Goal: Register for event/course

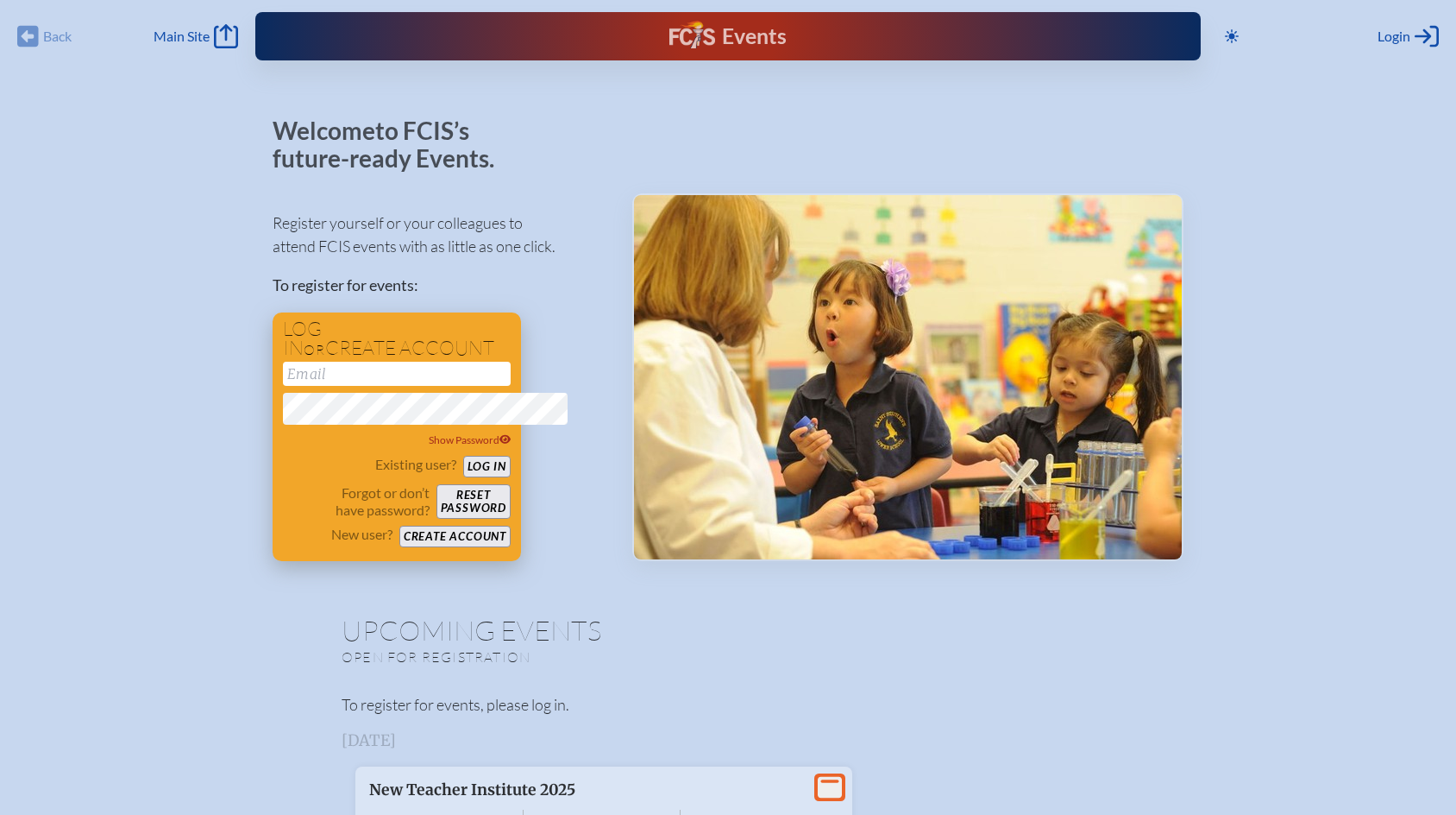
click at [283, 386] on input "email" at bounding box center [397, 374] width 228 height 24
type input "[EMAIL_ADDRESS][DOMAIN_NAME]"
click at [463, 455] on button "Log in" at bounding box center [486, 466] width 48 height 22
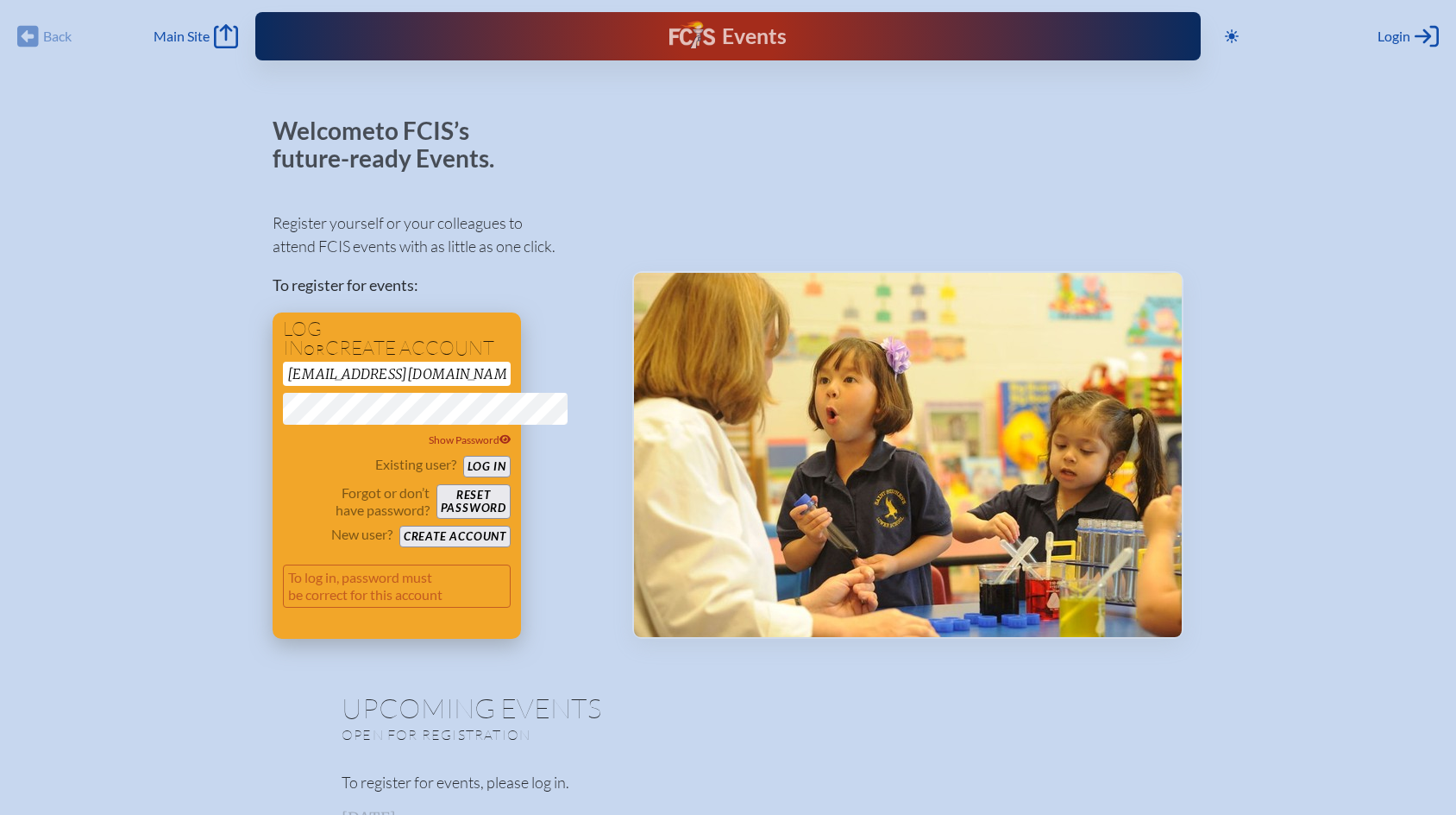
click at [463, 477] on button "Log in" at bounding box center [486, 466] width 48 height 22
click at [400, 547] on button "Create account" at bounding box center [455, 536] width 111 height 22
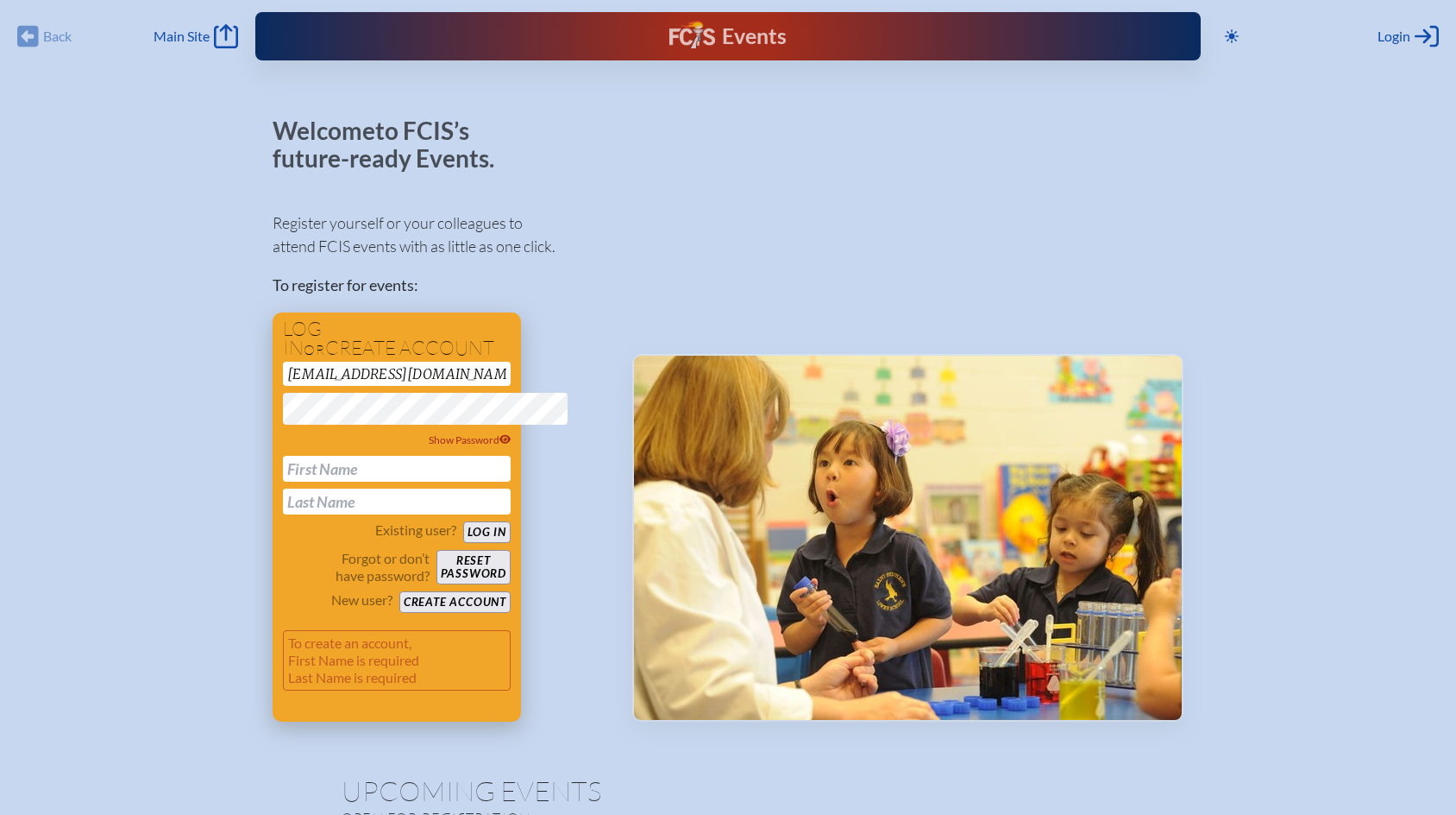
click at [283, 481] on input "text" at bounding box center [397, 468] width 228 height 26
type input "[PERSON_NAME]"
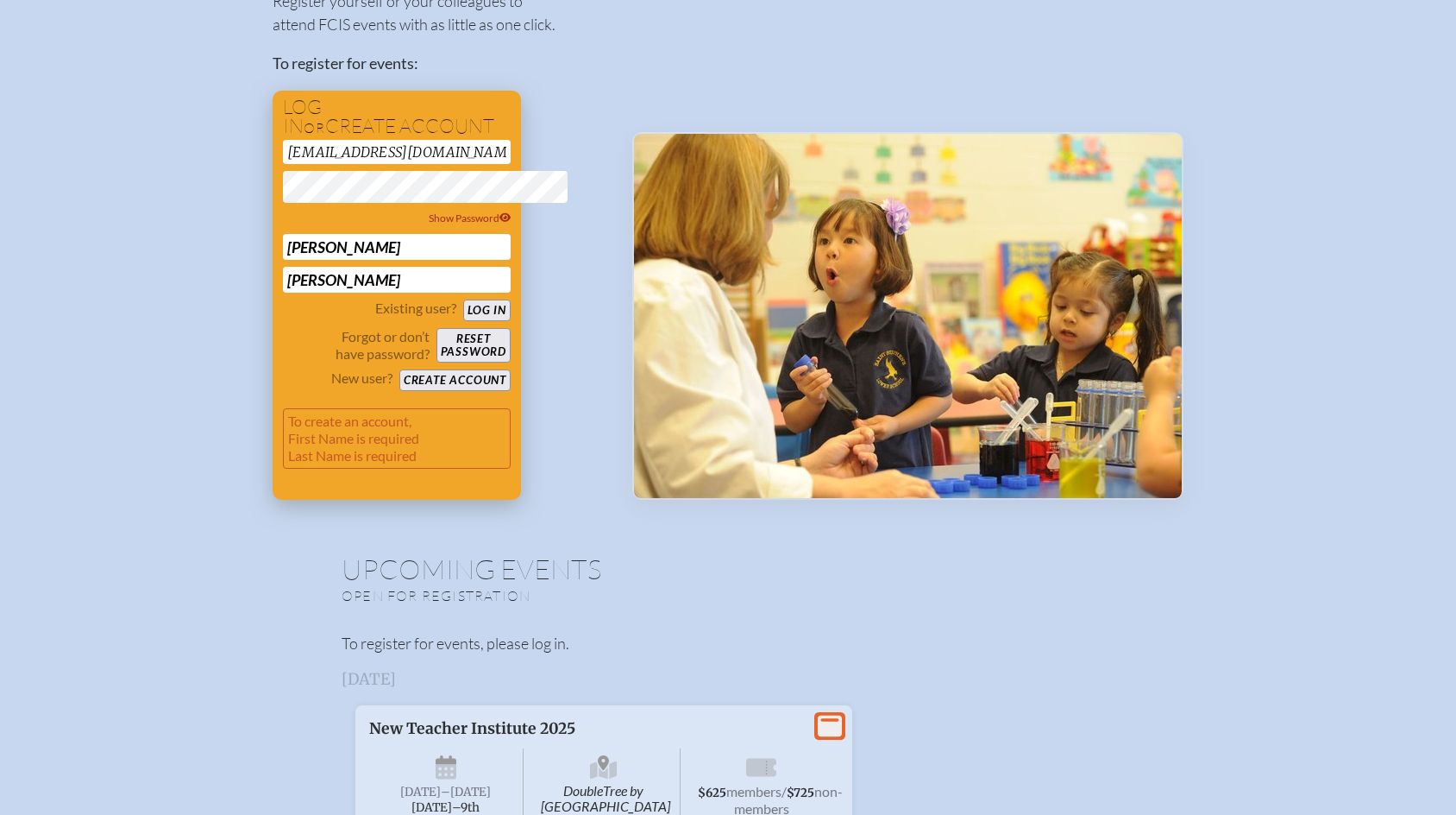
scroll to position [260, 0]
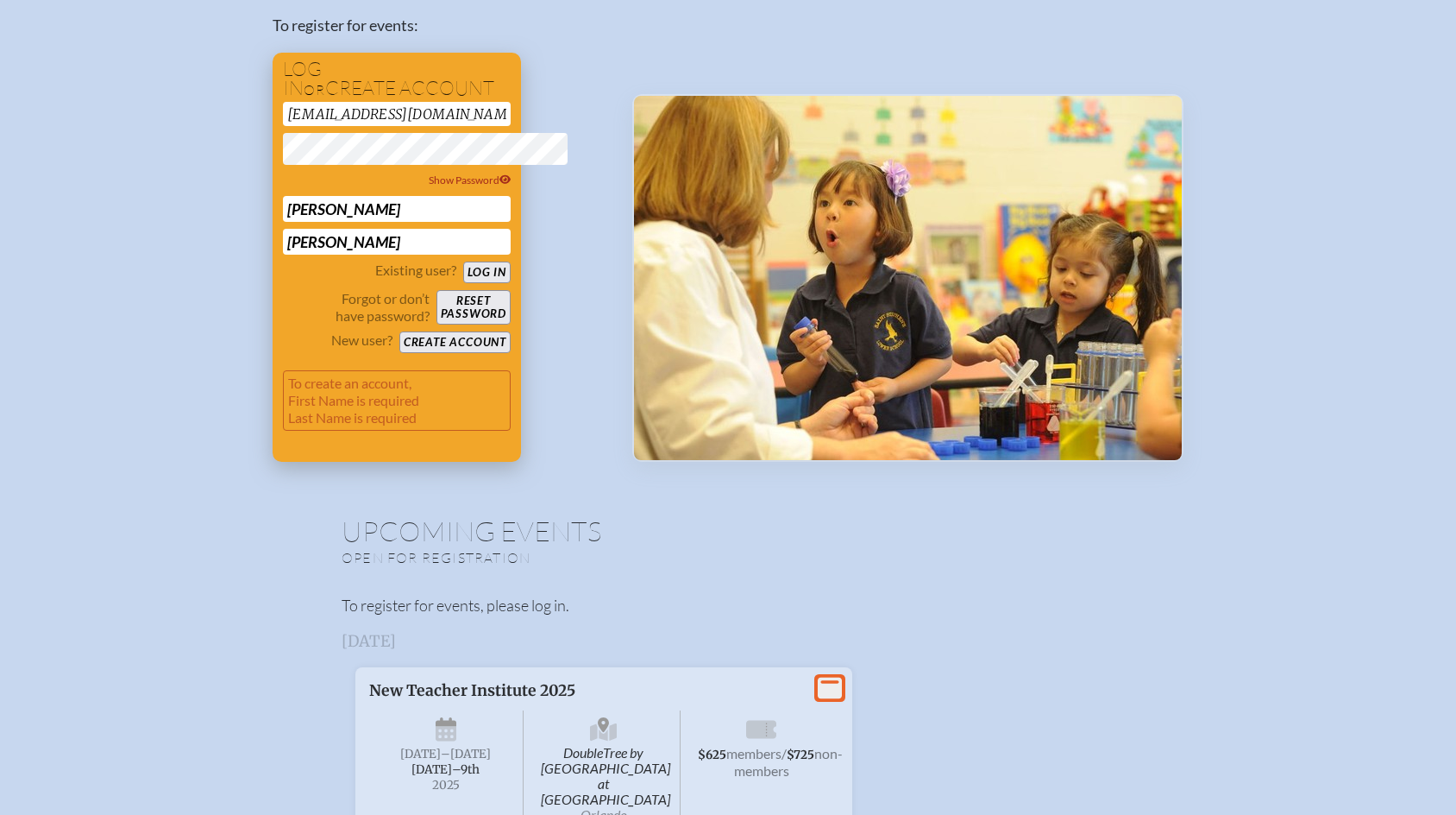
click at [463, 283] on button "Log in" at bounding box center [486, 272] width 48 height 22
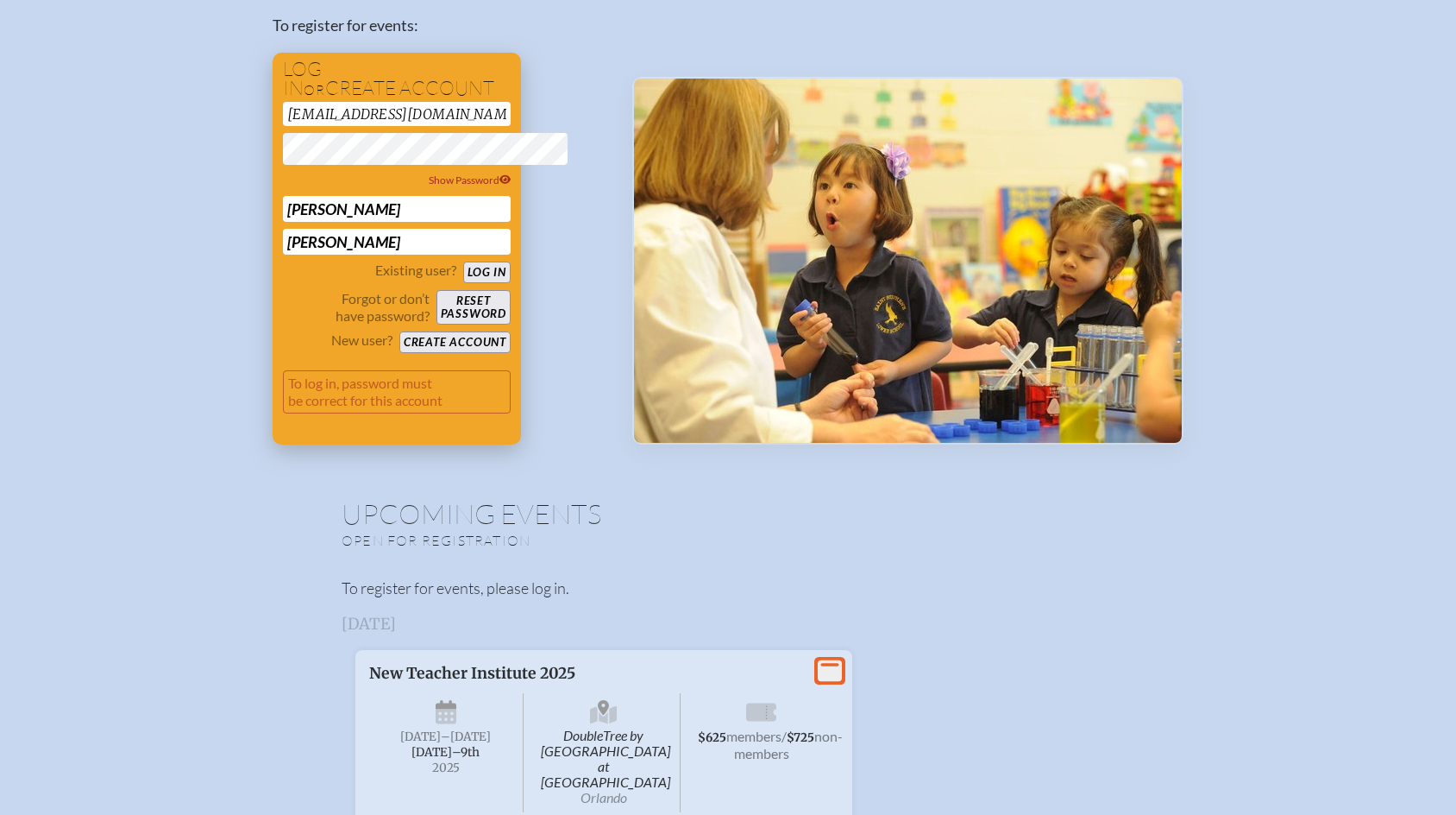
click at [437, 324] on button "Reset password" at bounding box center [473, 308] width 74 height 35
click at [463, 283] on button "Log in" at bounding box center [486, 272] width 48 height 22
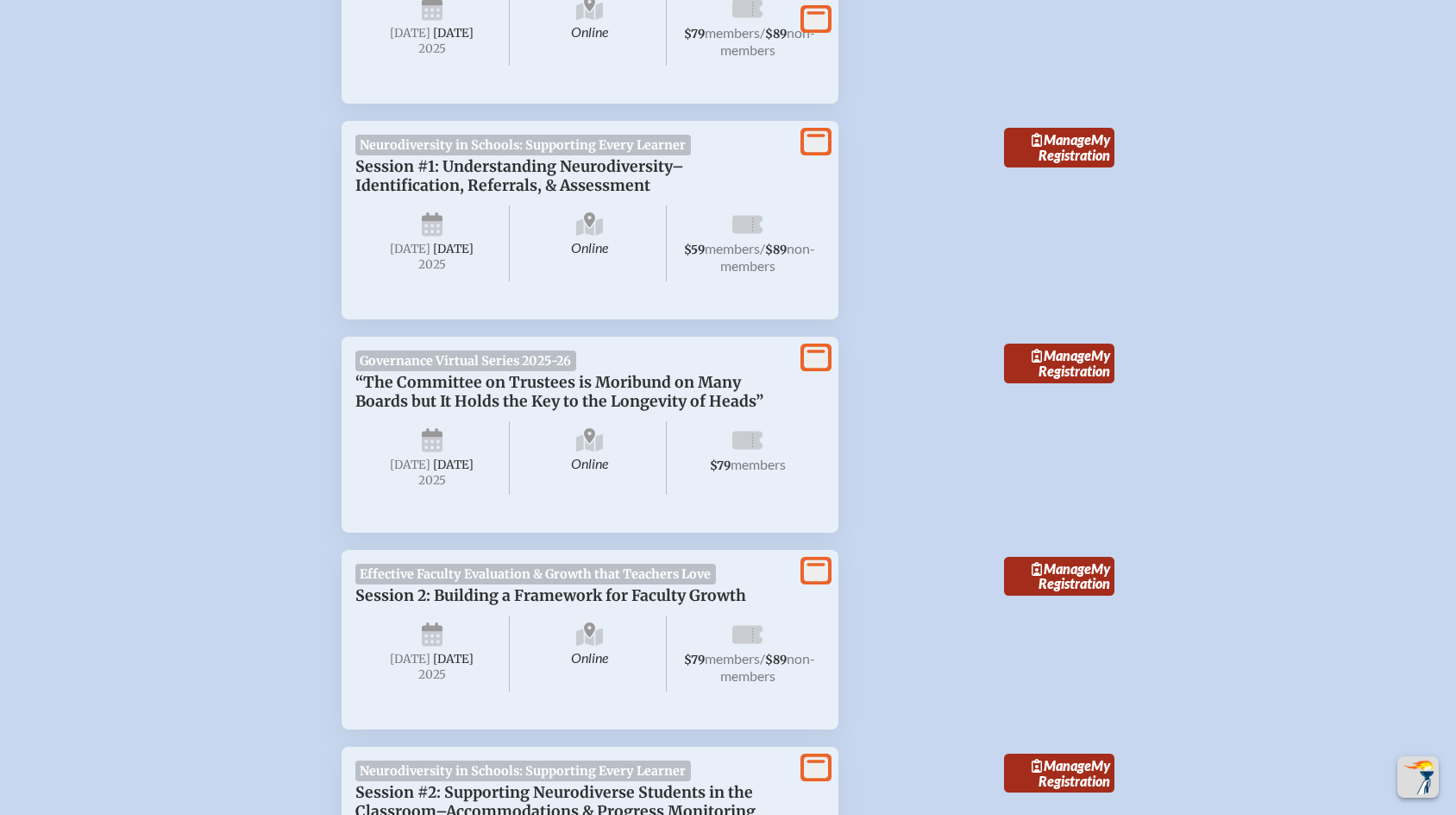
scroll to position [991, 0]
click at [828, 30] on icon at bounding box center [817, 18] width 24 height 22
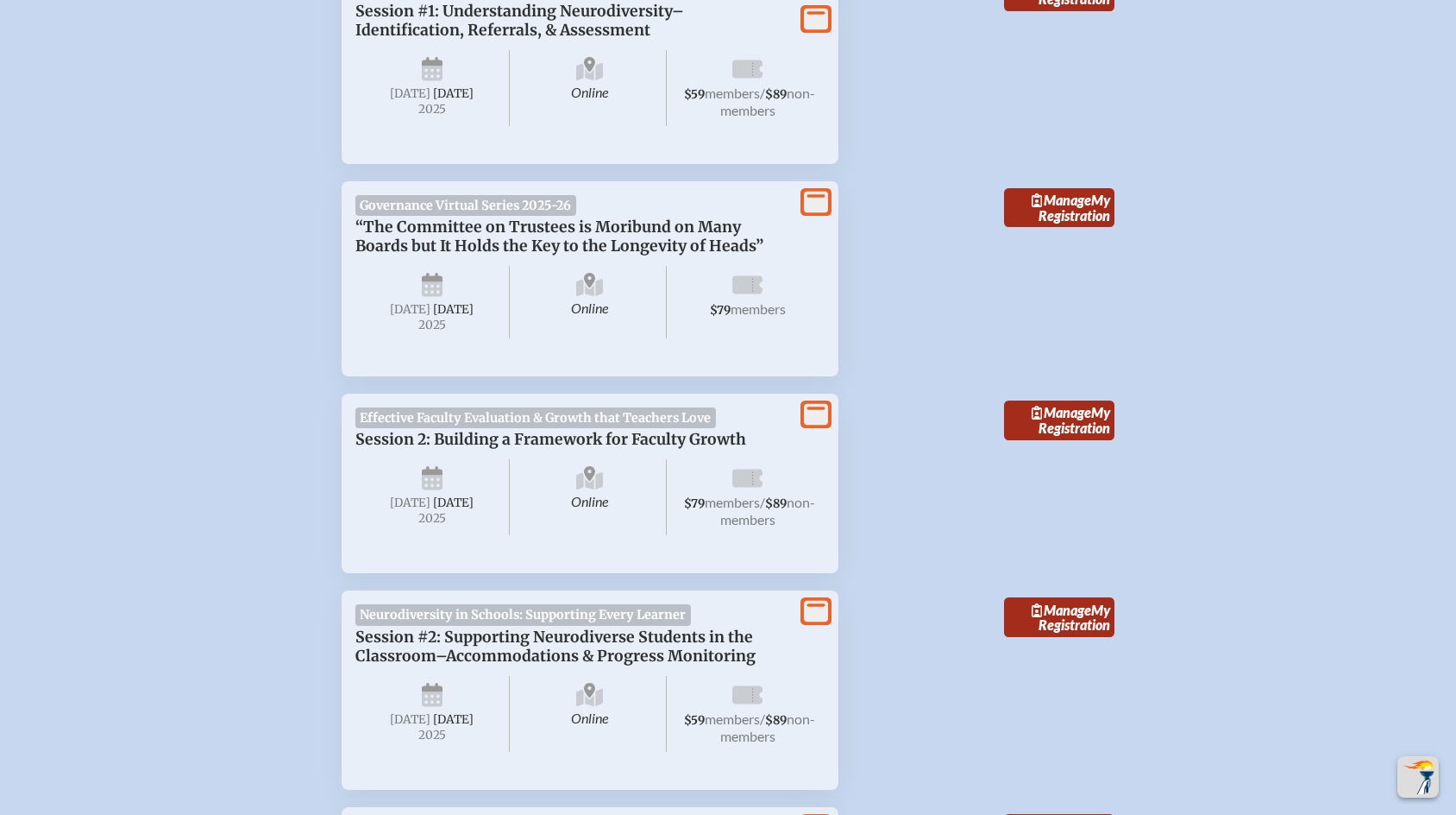
scroll to position [2656, 0]
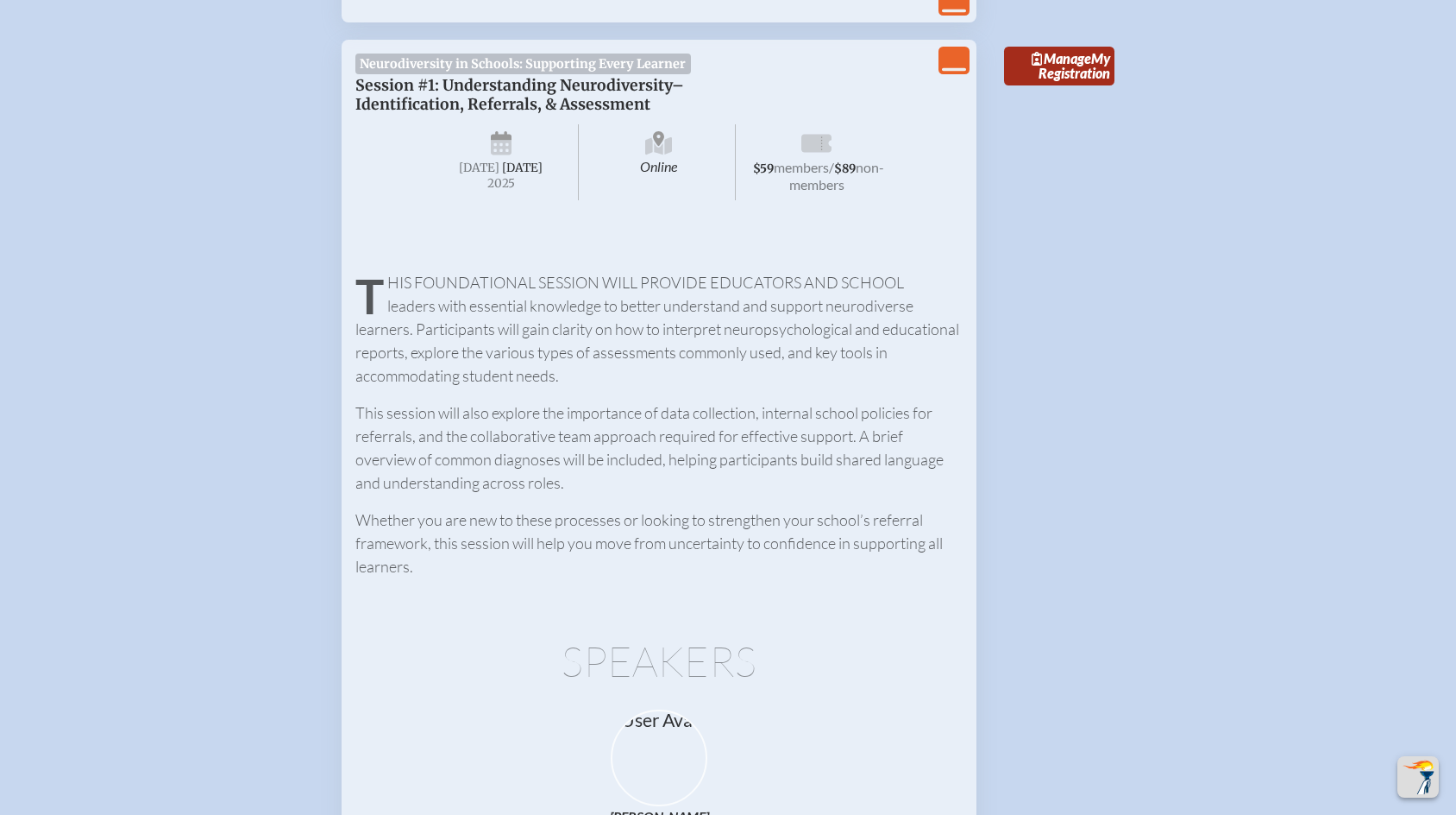
scroll to position [2574, 0]
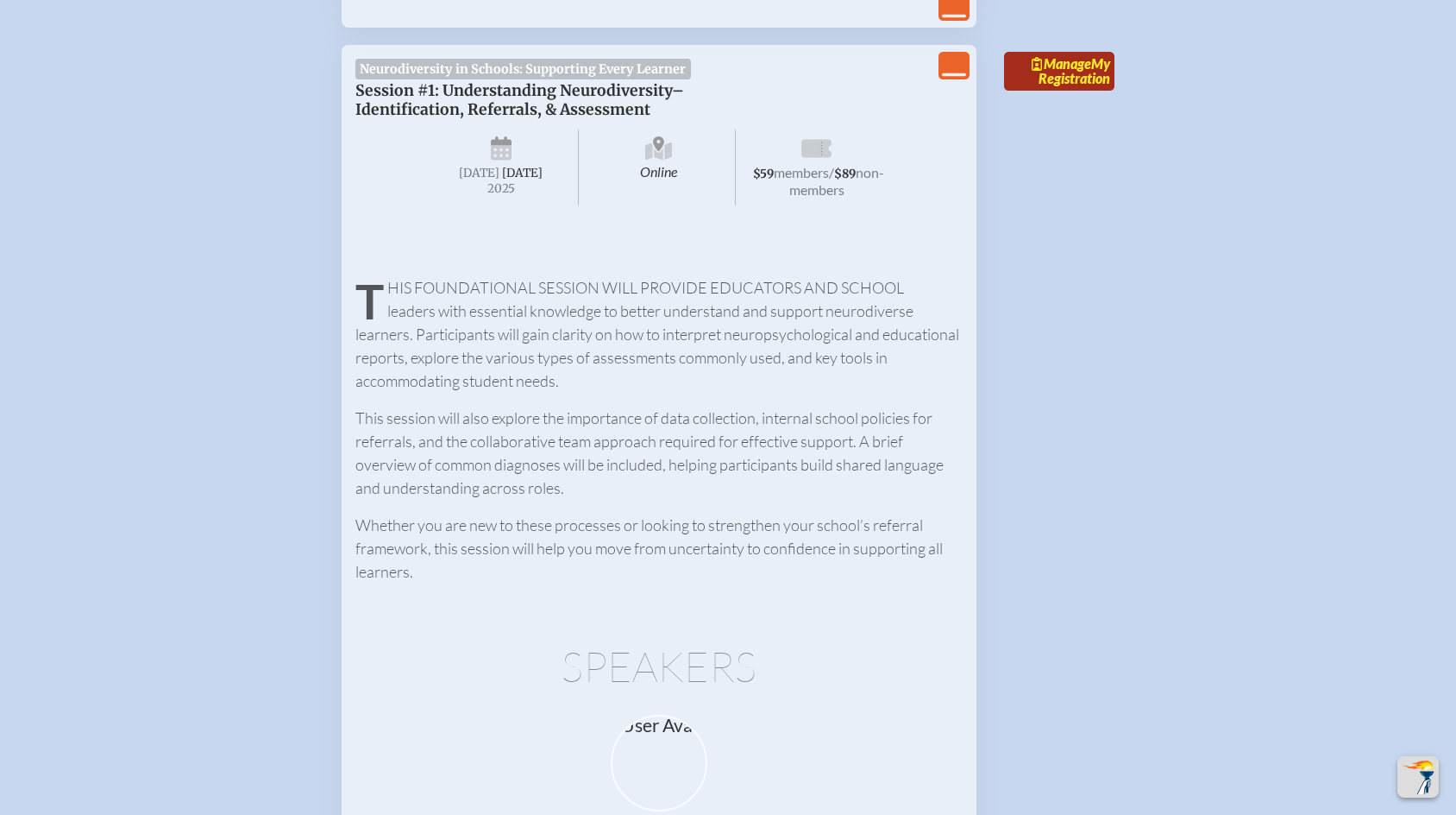
click at [1042, 70] on icon at bounding box center [1037, 64] width 10 height 14
